Goal: Task Accomplishment & Management: Use online tool/utility

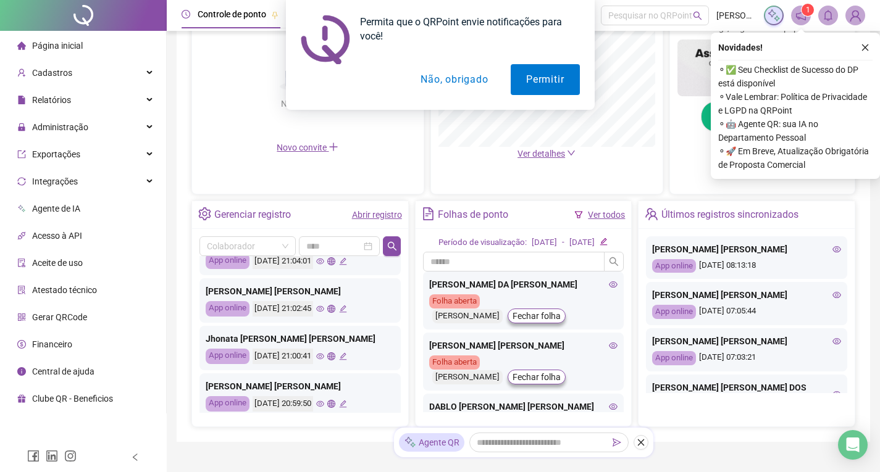
scroll to position [370, 0]
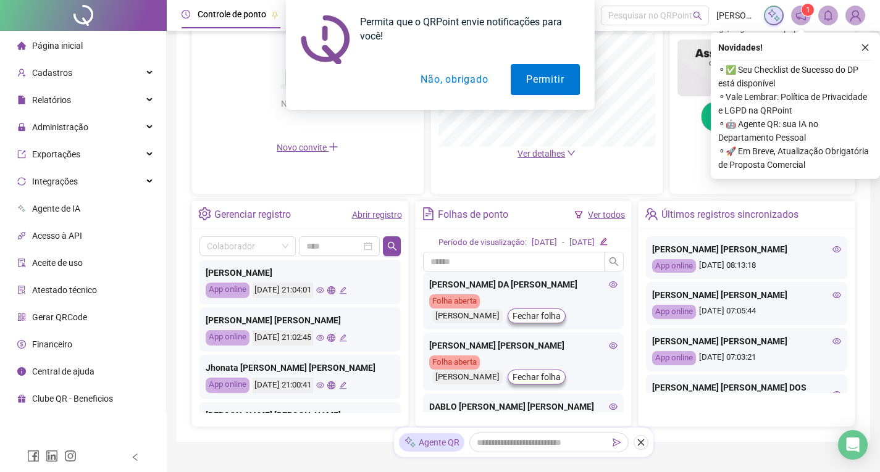
click at [458, 81] on button "Não, obrigado" at bounding box center [454, 79] width 98 height 31
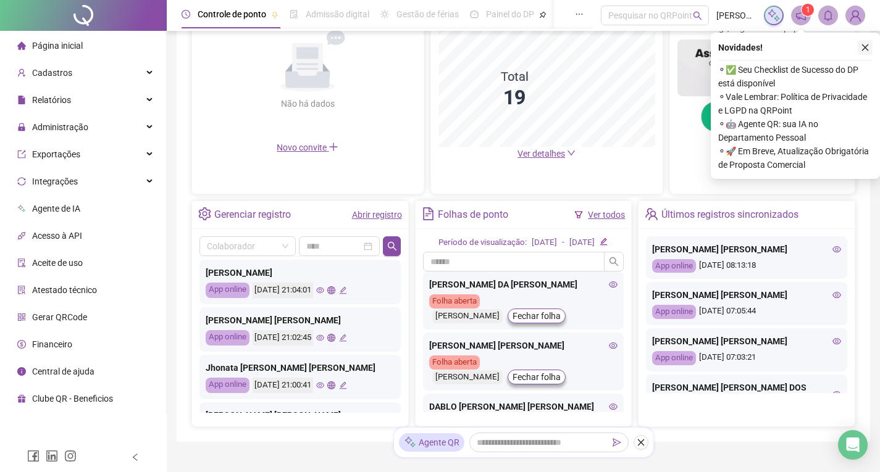
click at [867, 48] on icon "close" at bounding box center [864, 47] width 9 height 9
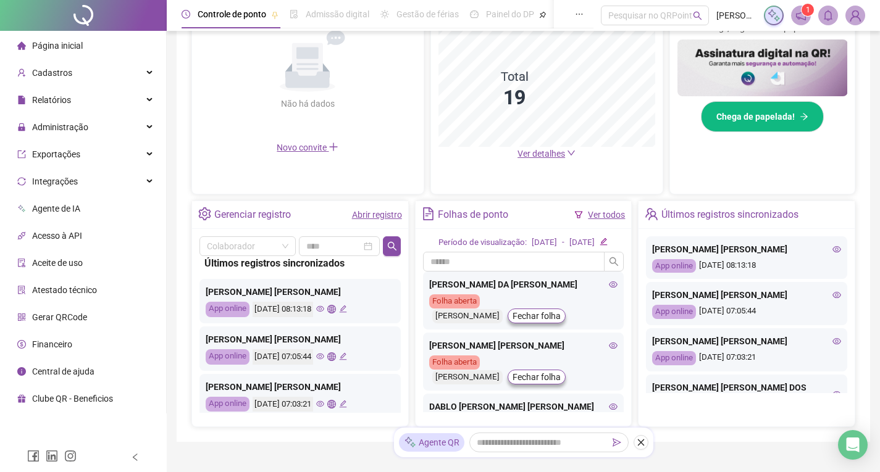
scroll to position [0, 0]
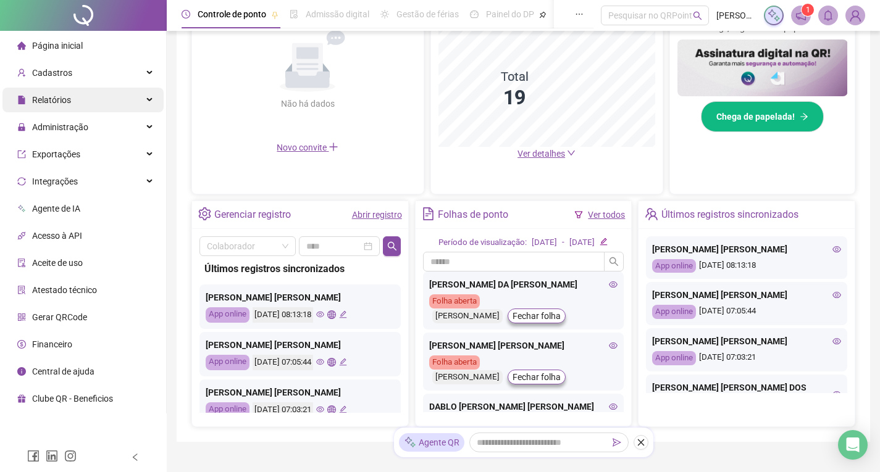
click at [60, 97] on span "Relatórios" at bounding box center [51, 100] width 39 height 10
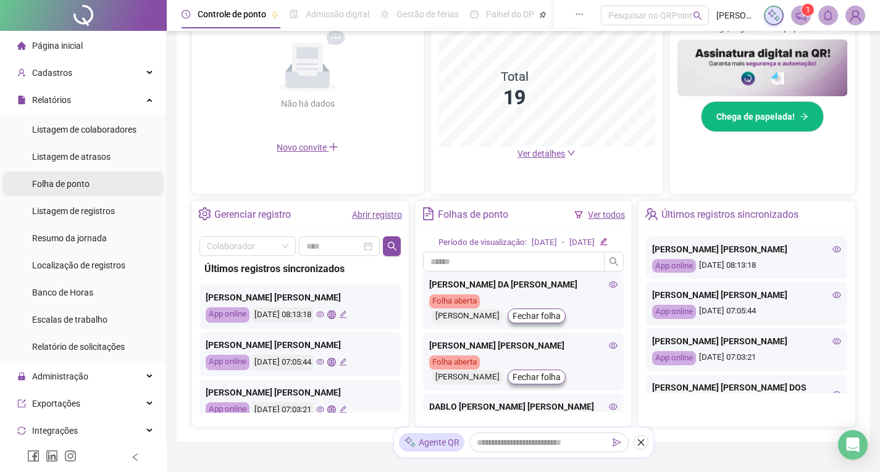
click at [82, 188] on span "Folha de ponto" at bounding box center [60, 184] width 57 height 10
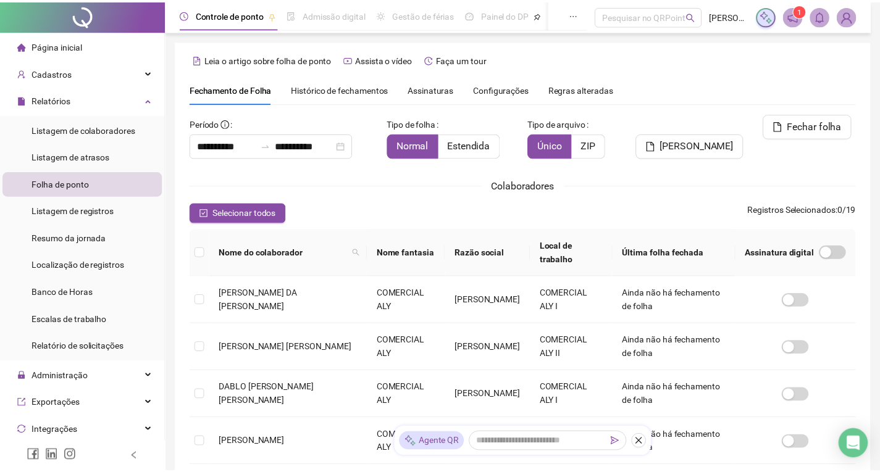
scroll to position [17, 0]
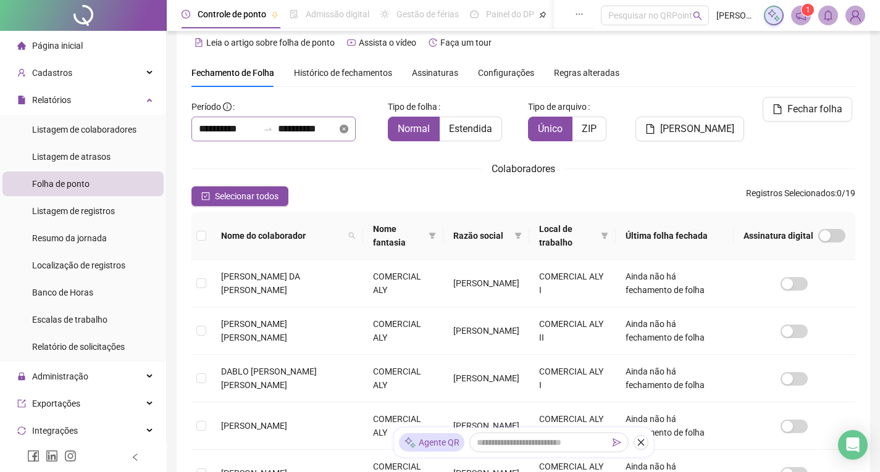
click at [348, 130] on icon "close-circle" at bounding box center [344, 129] width 9 height 9
click at [356, 130] on div at bounding box center [273, 129] width 164 height 25
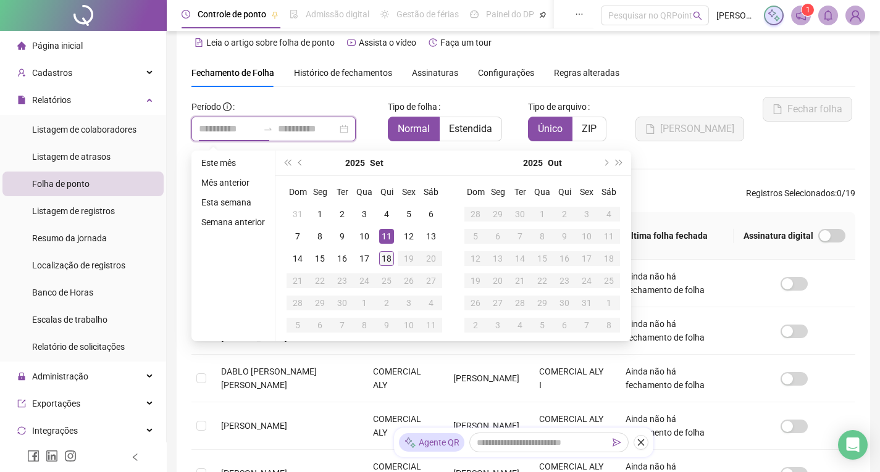
type input "**********"
click at [386, 256] on div "18" at bounding box center [386, 258] width 15 height 15
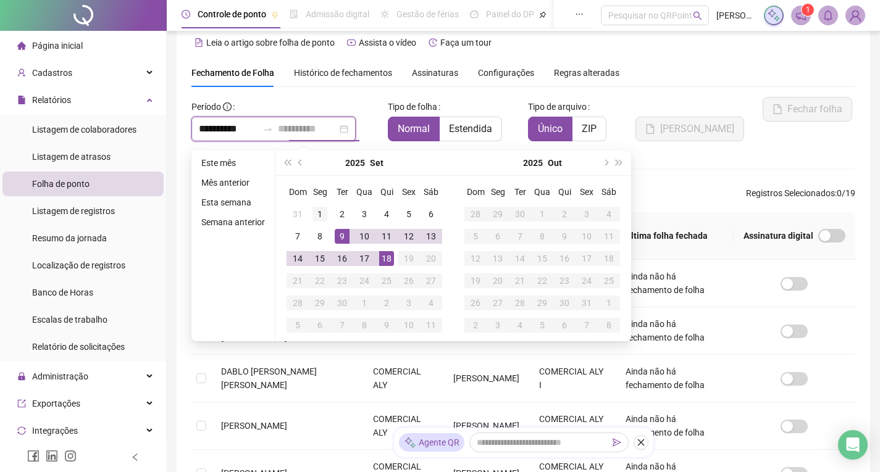
type input "**********"
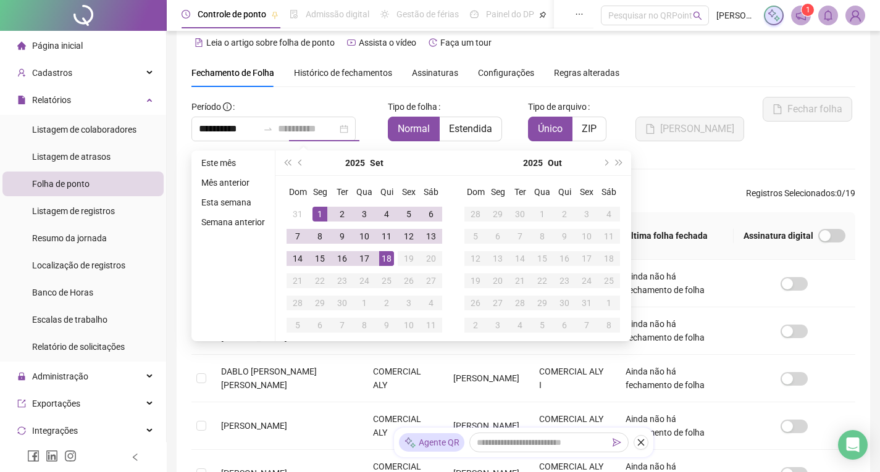
click at [319, 215] on div "1" at bounding box center [319, 214] width 15 height 15
type input "**********"
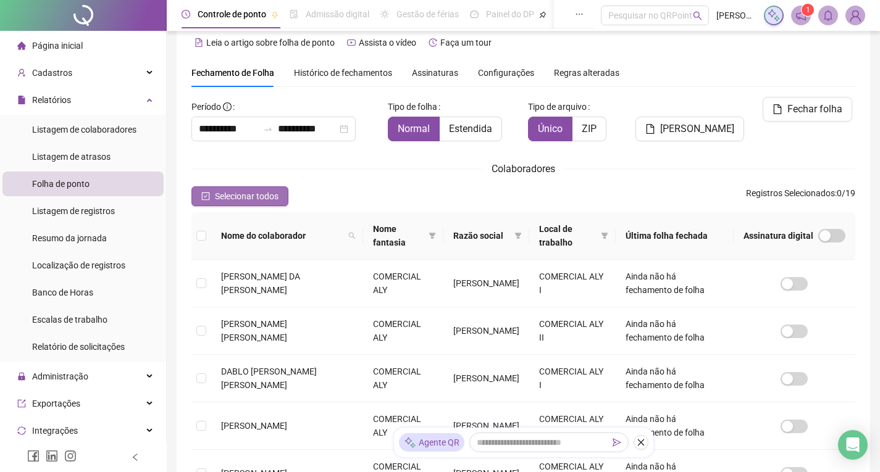
click at [249, 192] on span "Selecionar todos" at bounding box center [247, 197] width 64 height 14
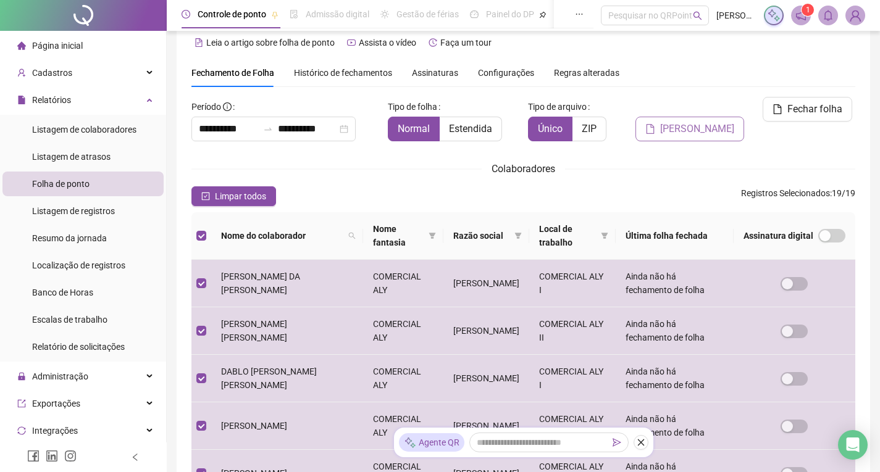
click at [690, 122] on span "[PERSON_NAME]" at bounding box center [697, 129] width 74 height 15
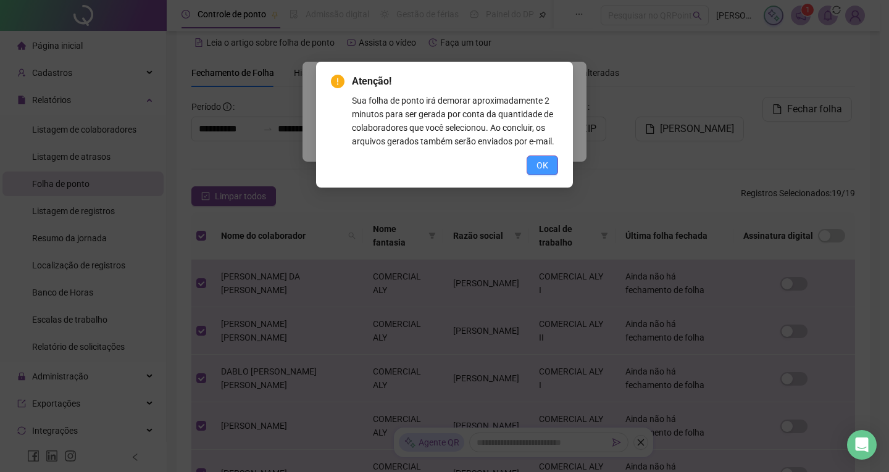
click at [538, 166] on span "OK" at bounding box center [542, 166] width 12 height 14
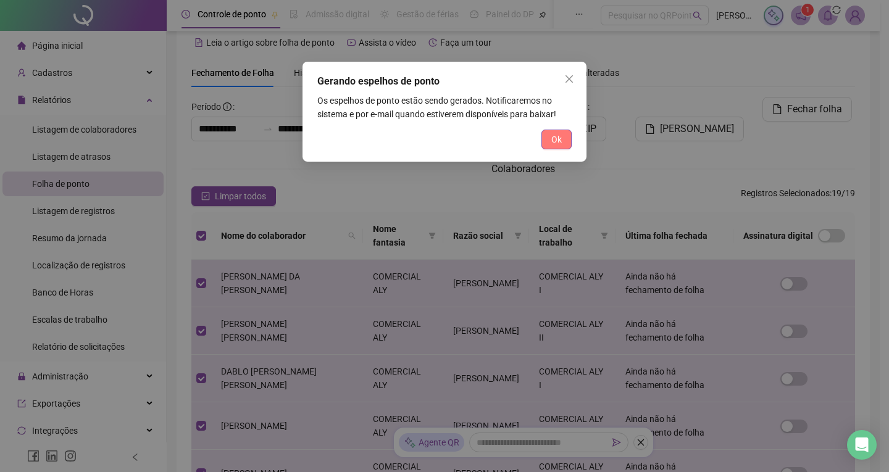
click at [551, 141] on button "Ok" at bounding box center [556, 140] width 30 height 20
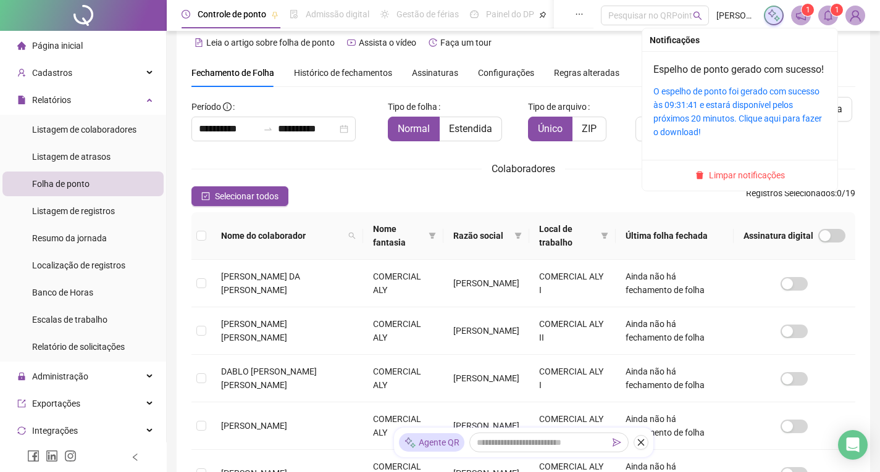
click at [830, 16] on icon "bell" at bounding box center [827, 15] width 11 height 11
click at [743, 114] on link "O espelho de ponto foi gerado com sucesso às 09:31:41 e estará disponível pelos…" at bounding box center [737, 111] width 169 height 51
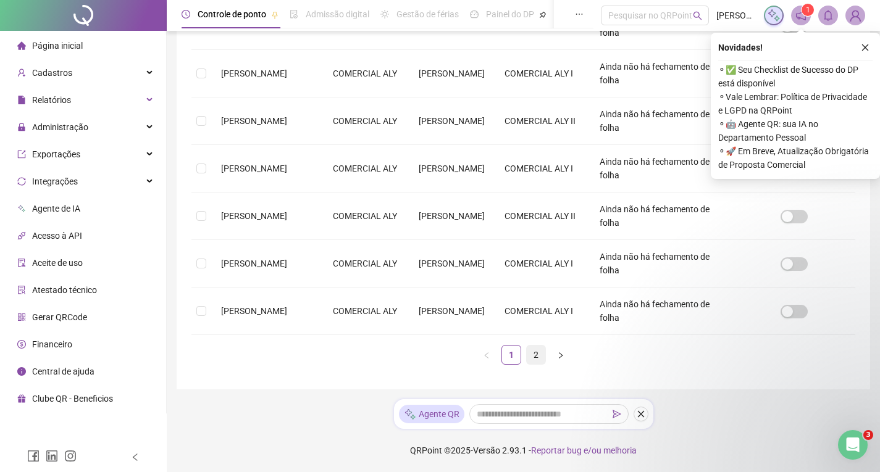
click at [539, 350] on link "2" at bounding box center [536, 355] width 19 height 19
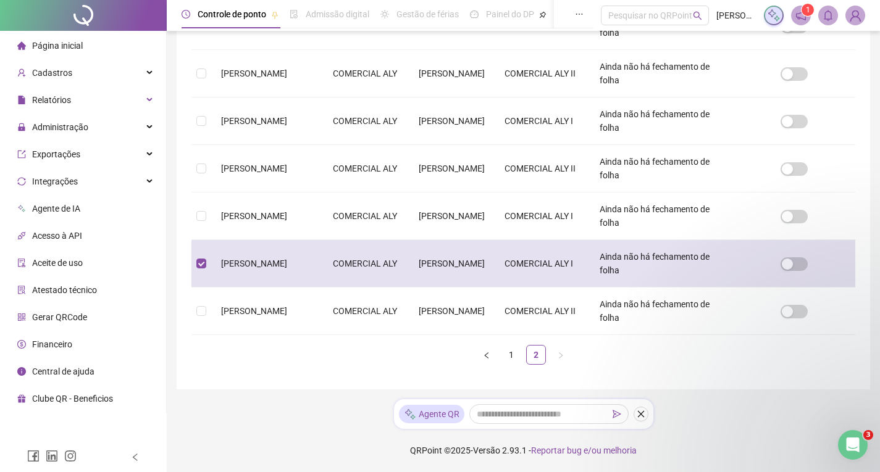
scroll to position [17, 0]
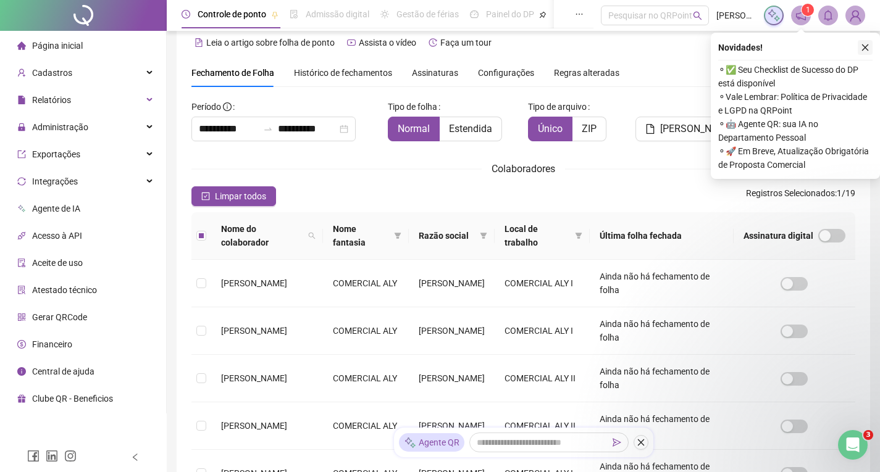
click at [864, 44] on icon "close" at bounding box center [864, 47] width 9 height 9
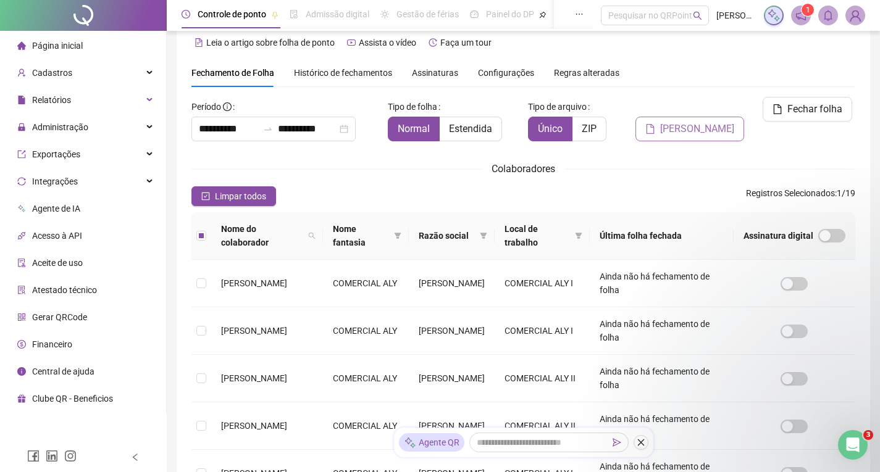
click at [683, 122] on span "[PERSON_NAME]" at bounding box center [697, 129] width 74 height 15
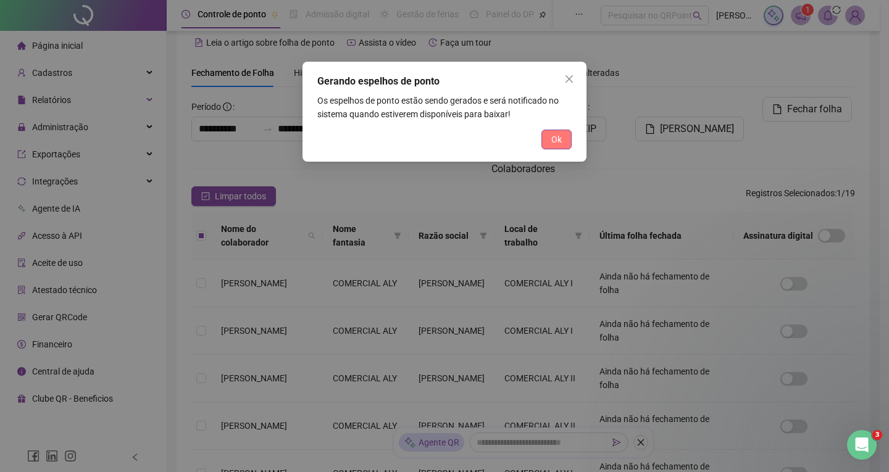
click at [556, 131] on button "Ok" at bounding box center [556, 140] width 30 height 20
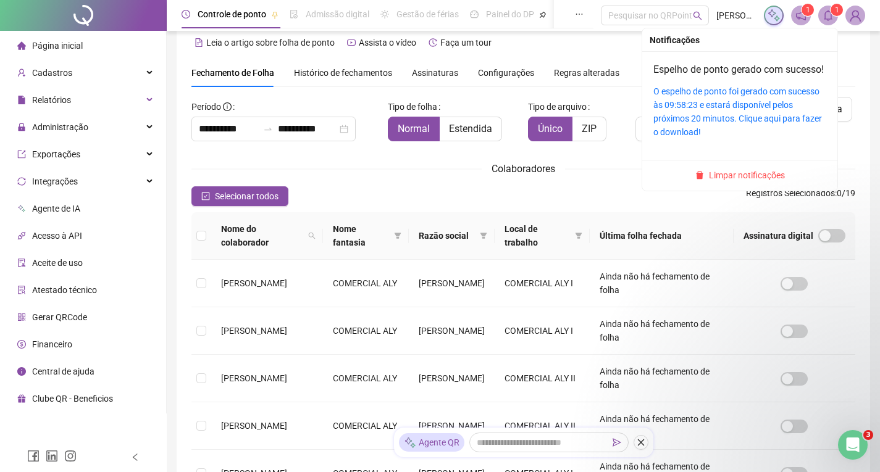
click at [825, 18] on icon "bell" at bounding box center [827, 15] width 11 height 11
click at [701, 125] on div "O espelho de ponto foi gerado com sucesso às 09:58:23 e estará disponível pelos…" at bounding box center [739, 112] width 173 height 54
click at [739, 114] on link "O espelho de ponto foi gerado com sucesso às 09:58:23 e estará disponível pelos…" at bounding box center [737, 111] width 169 height 51
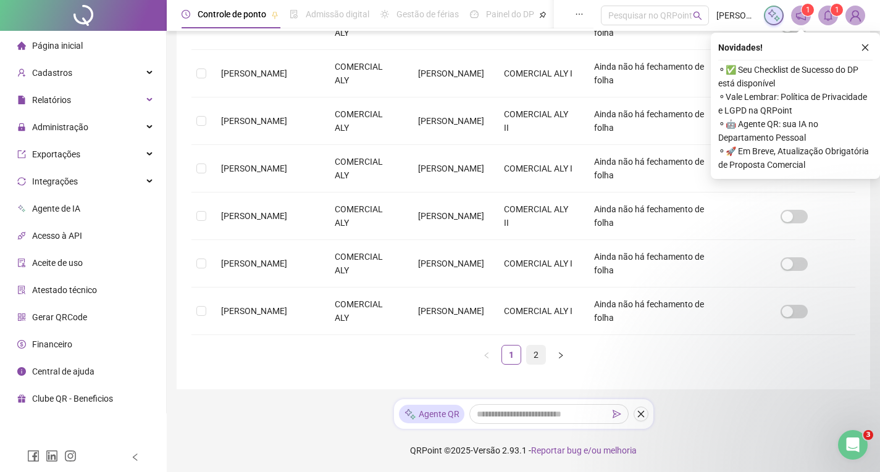
click at [533, 352] on link "2" at bounding box center [536, 355] width 19 height 19
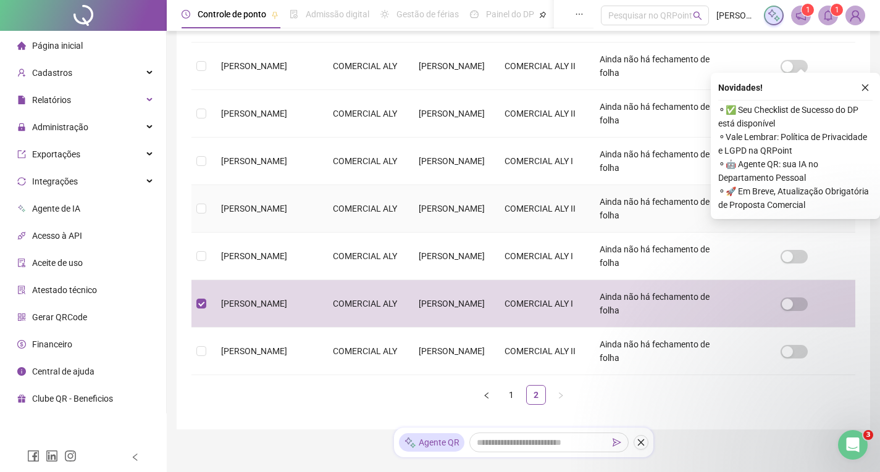
scroll to position [307, 0]
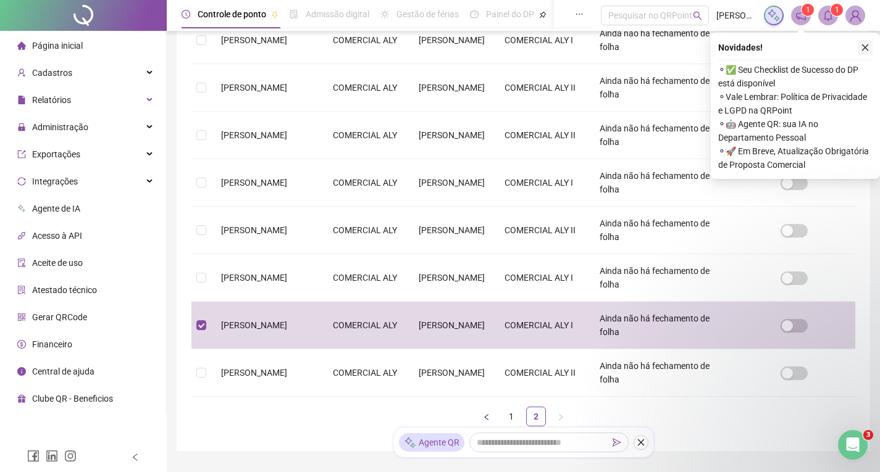
click at [860, 49] on icon "close" at bounding box center [864, 47] width 9 height 9
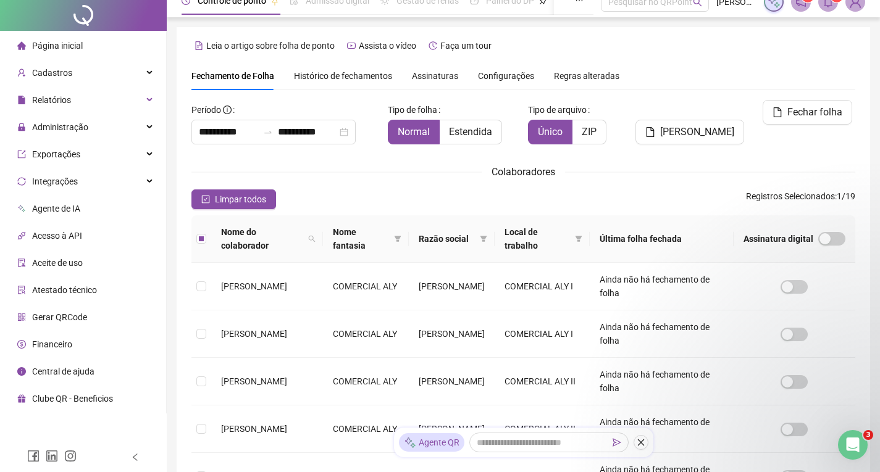
scroll to position [0, 0]
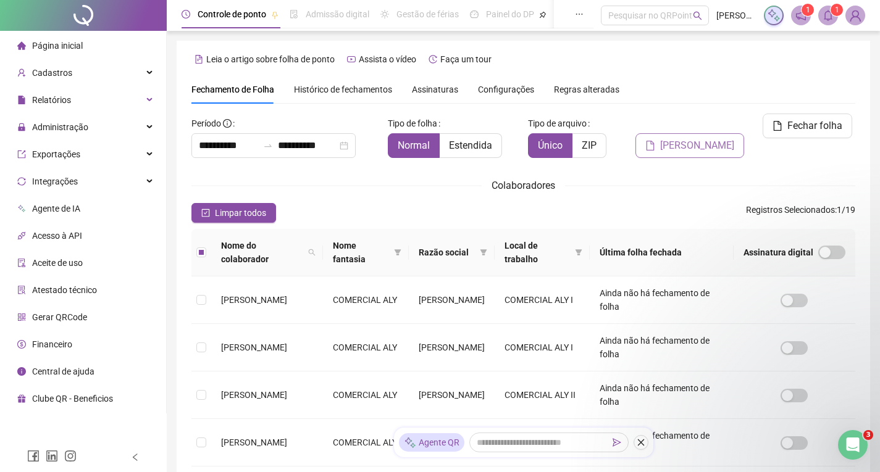
click at [722, 138] on span "[PERSON_NAME]" at bounding box center [697, 145] width 74 height 15
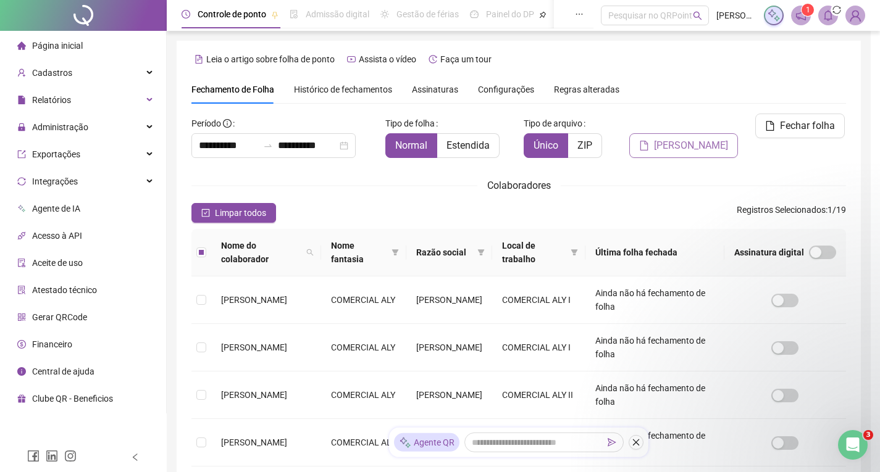
scroll to position [17, 0]
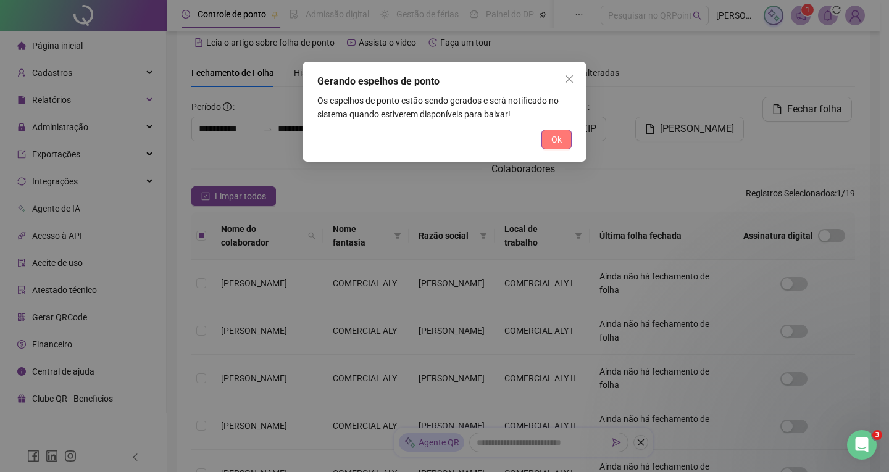
click at [558, 137] on span "Ok" at bounding box center [556, 140] width 10 height 14
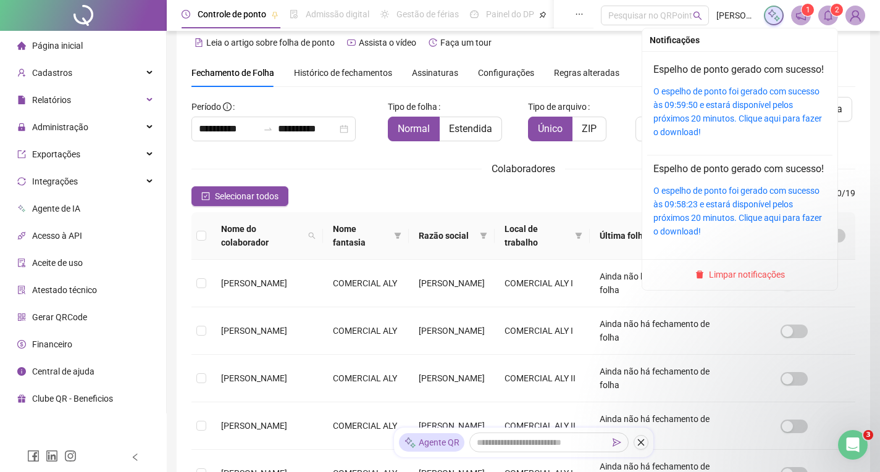
click at [833, 15] on sup "2" at bounding box center [836, 10] width 12 height 12
click at [743, 108] on link "O espelho de ponto foi gerado com sucesso às 09:59:50 e estará disponível pelos…" at bounding box center [737, 111] width 169 height 51
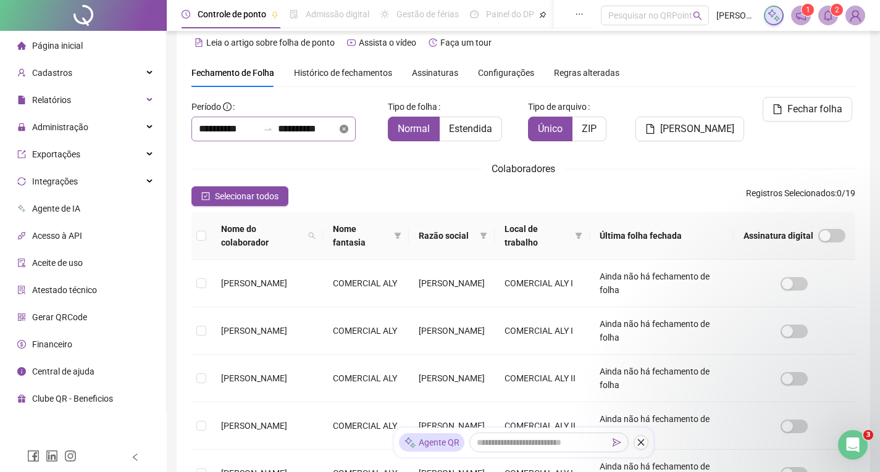
click at [348, 130] on icon "close-circle" at bounding box center [344, 129] width 9 height 9
